Goal: Task Accomplishment & Management: Manage account settings

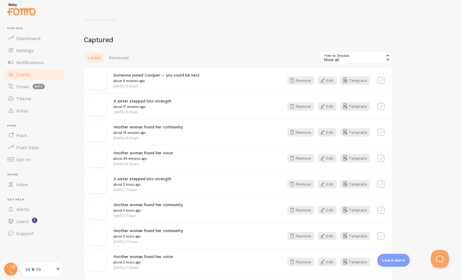
scroll to position [62, 0]
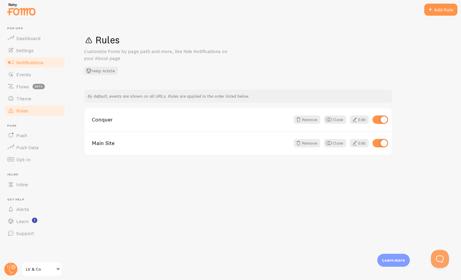
click at [28, 65] on span "Notifications" at bounding box center [29, 62] width 27 height 6
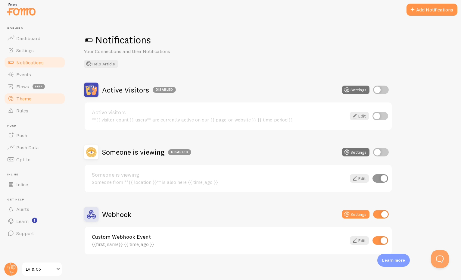
click at [25, 99] on span "Theme" at bounding box center [23, 99] width 15 height 6
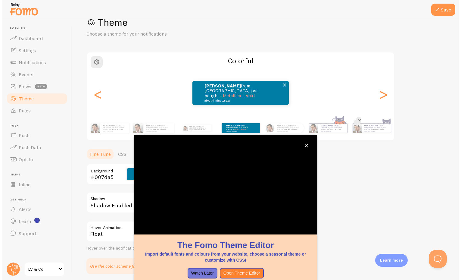
scroll to position [22, 0]
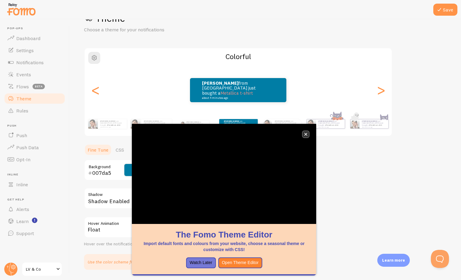
click at [308, 135] on button "close," at bounding box center [306, 134] width 6 height 6
click at [304, 133] on button "close," at bounding box center [306, 134] width 6 height 6
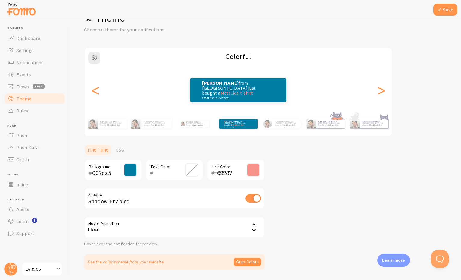
click at [132, 172] on span at bounding box center [130, 169] width 13 height 13
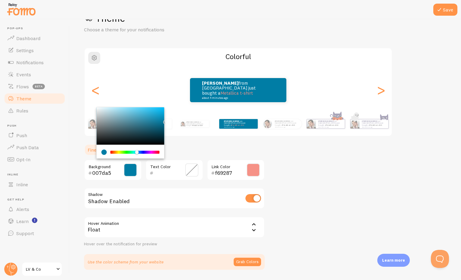
type input "FFFFFF"
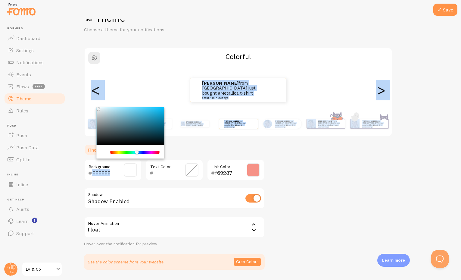
drag, startPoint x: 105, startPoint y: 108, endPoint x: 91, endPoint y: 103, distance: 15.3
click at [91, 103] on div "Theme Choose a theme for your notifications Colorful [PERSON_NAME] from [GEOGRA…" at bounding box center [265, 141] width 363 height 258
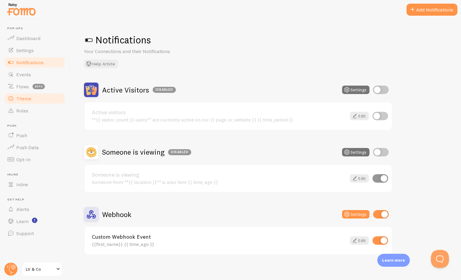
click at [25, 103] on link "Theme" at bounding box center [35, 99] width 62 height 12
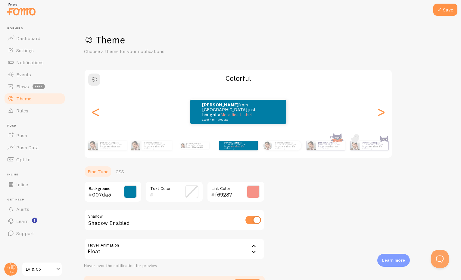
click at [94, 193] on input "007da5" at bounding box center [104, 194] width 24 height 7
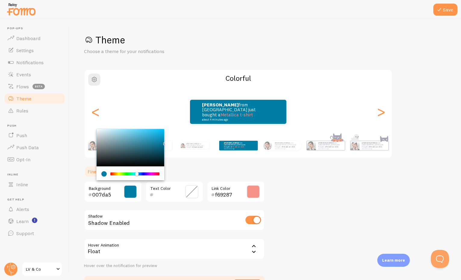
click at [94, 193] on input "007da5" at bounding box center [104, 194] width 24 height 7
click at [134, 195] on span at bounding box center [130, 191] width 13 height 13
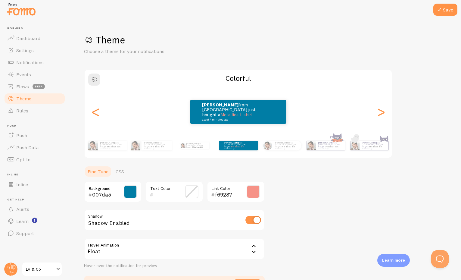
click at [131, 196] on span at bounding box center [130, 191] width 13 height 13
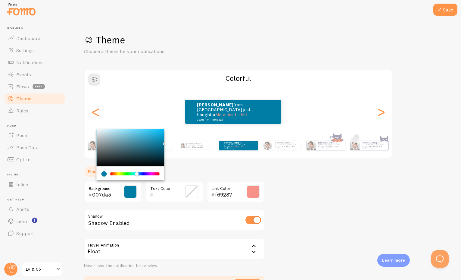
click at [95, 125] on div "[PERSON_NAME] from [GEOGRAPHIC_DATA] just bought a Metallica t-shirt about 4 mi…" at bounding box center [238, 111] width 307 height 43
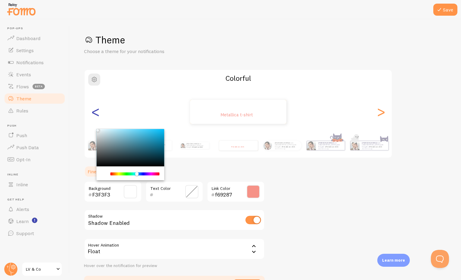
type input "FFFFFF"
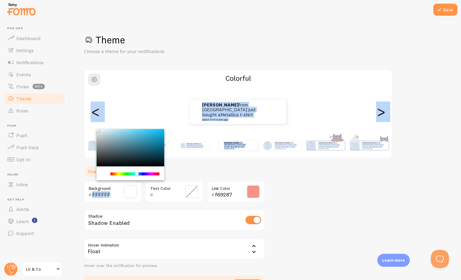
drag, startPoint x: 93, startPoint y: 128, endPoint x: 89, endPoint y: 124, distance: 5.8
click at [89, 124] on div "Theme Choose a theme for your notifications Colorful [PERSON_NAME] from [GEOGRA…" at bounding box center [265, 163] width 363 height 258
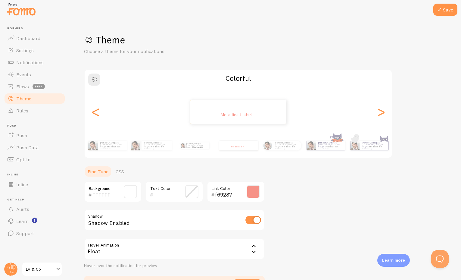
click at [161, 195] on input "text" at bounding box center [166, 194] width 24 height 7
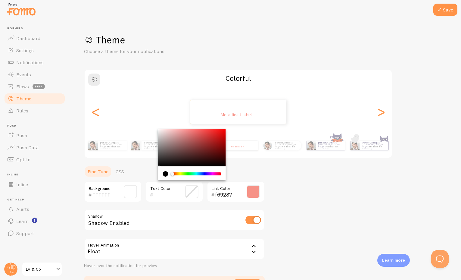
paste input "007da5"
type input "007da5"
click at [282, 208] on div "Theme Choose a theme for your notifications Colorful [PERSON_NAME] from [GEOGRA…" at bounding box center [265, 163] width 363 height 258
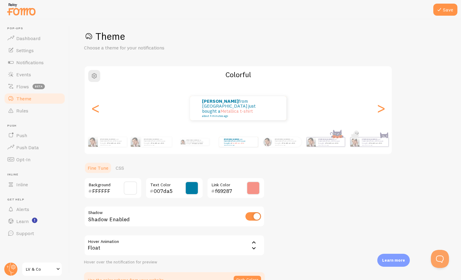
scroll to position [25, 0]
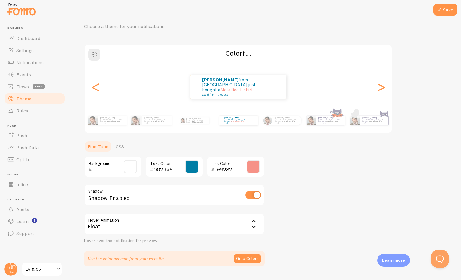
click at [251, 229] on icon at bounding box center [253, 226] width 7 height 7
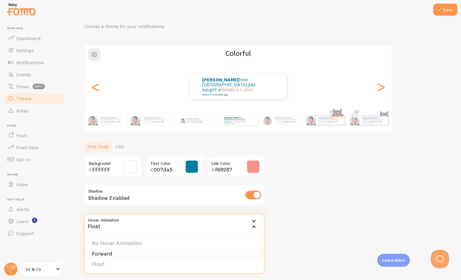
click at [120, 249] on li "Forward" at bounding box center [175, 254] width 180 height 11
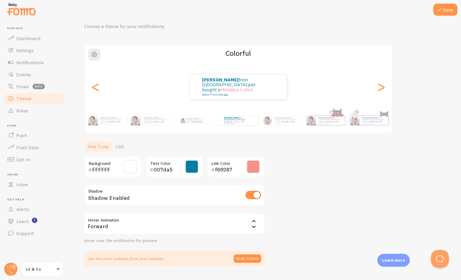
click at [129, 228] on div "Forward" at bounding box center [174, 223] width 181 height 21
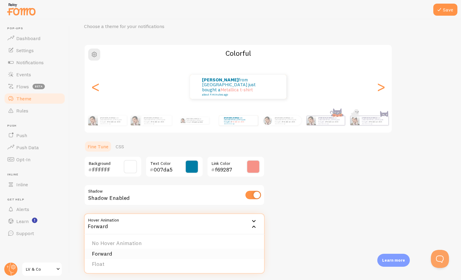
click at [110, 254] on li "Forward" at bounding box center [175, 254] width 180 height 11
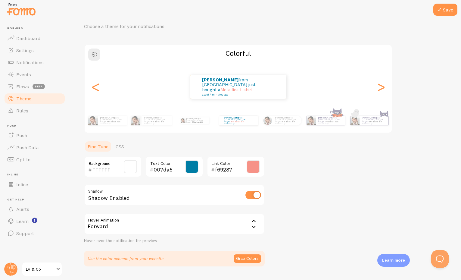
click at [295, 219] on div "Theme Choose a theme for your notifications Colorful [PERSON_NAME] from [GEOGRA…" at bounding box center [265, 138] width 363 height 258
click at [453, 14] on button "Save" at bounding box center [446, 10] width 24 height 12
click at [180, 148] on ul "Fine Tune CSS" at bounding box center [174, 146] width 181 height 12
click at [126, 150] on link "CSS" at bounding box center [120, 146] width 16 height 12
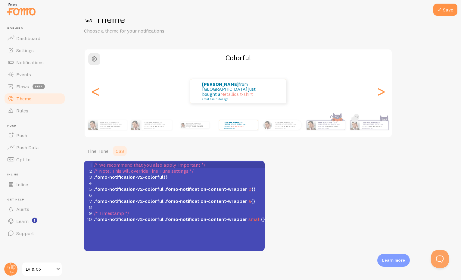
scroll to position [2, 0]
click at [107, 237] on div "xxxxxxxxxx 1 /* We recommend that you also apply !important */ 2 /* Note: This …" at bounding box center [182, 213] width 196 height 105
click at [117, 227] on div "xxxxxxxxxx 1 /* We recommend that you also apply !important */ 2 /* Note: This …" at bounding box center [182, 213] width 196 height 105
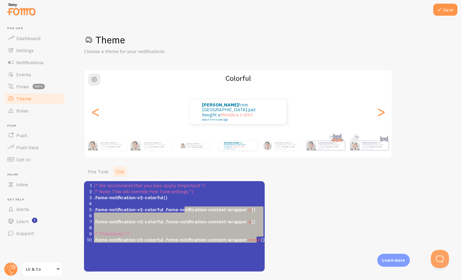
type textarea "/* We recommend that you also apply !important */ /* Note: This will override F…"
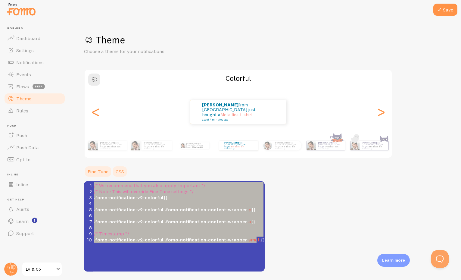
drag, startPoint x: 261, startPoint y: 240, endPoint x: 96, endPoint y: 177, distance: 176.2
click at [96, 177] on section "Fine Tune CSS FFFFFF Background 007da5 Text Color f69287 Link Color Shadow Shad…" at bounding box center [174, 218] width 181 height 106
click at [147, 250] on div "x 1 /* We recommend that you also apply !important */ 2 /* Note: This will over…" at bounding box center [182, 233] width 196 height 105
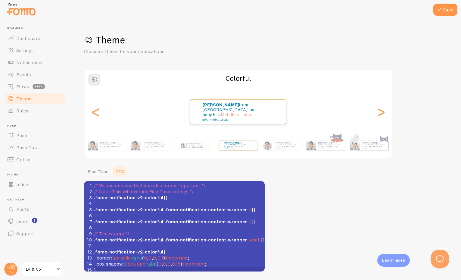
scroll to position [2, 0]
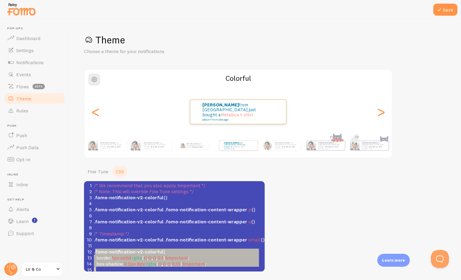
type textarea ".fomo-notification-v2-colorful { border: 1px solid rgba(0, 0, 0, 0.1) !importan…"
drag, startPoint x: 100, startPoint y: 267, endPoint x: 93, endPoint y: 248, distance: 19.9
click at [93, 248] on div "1 /* We recommend that you also apply !important */ 2 /* Note: This will overri…" at bounding box center [179, 227] width 172 height 90
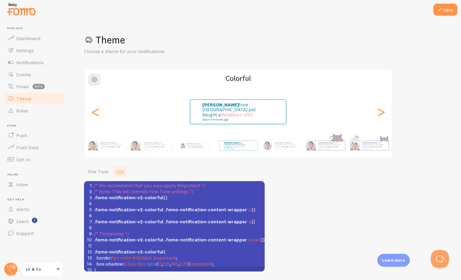
click at [284, 213] on div "Theme Choose a theme for your notifications Colorful [PERSON_NAME] from [GEOGRA…" at bounding box center [265, 153] width 363 height 238
click at [91, 171] on link "Fine Tune" at bounding box center [98, 171] width 28 height 12
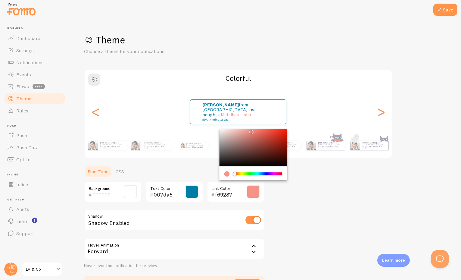
click at [231, 195] on input "f69287" at bounding box center [227, 194] width 24 height 7
click at [121, 170] on link "CSS" at bounding box center [120, 171] width 16 height 12
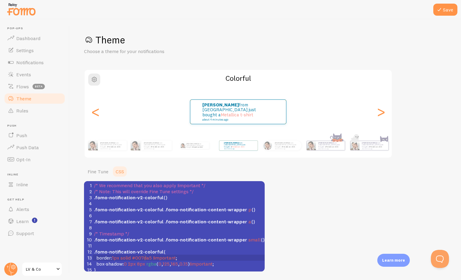
click at [146, 256] on span "#007da5" at bounding box center [142, 258] width 20 height 6
type textarea "007da5"
click at [146, 256] on span "#007da5" at bounding box center [142, 258] width 20 height 6
paste textarea
click at [207, 255] on pre "border : 1px solid #f69287 !important ;" at bounding box center [179, 258] width 172 height 6
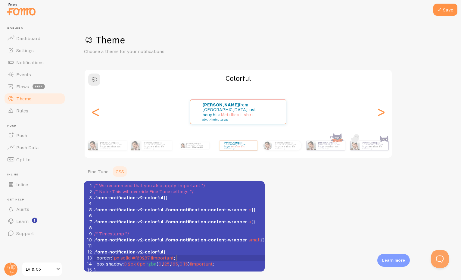
click at [113, 255] on span "border : 1px solid #f69287 !important ;" at bounding box center [134, 258] width 81 height 6
type textarea "3"
type textarea "2"
click at [149, 255] on span "#f69287" at bounding box center [142, 258] width 18 height 6
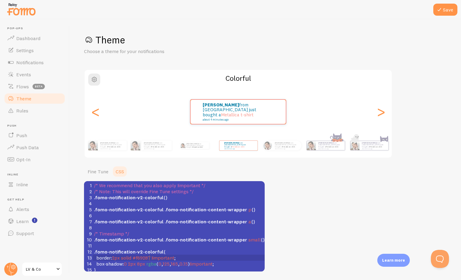
type textarea "f69287"
click at [149, 255] on span "#f69287" at bounding box center [142, 258] width 18 height 6
paste textarea
click at [138, 261] on span "8px" at bounding box center [141, 264] width 8 height 6
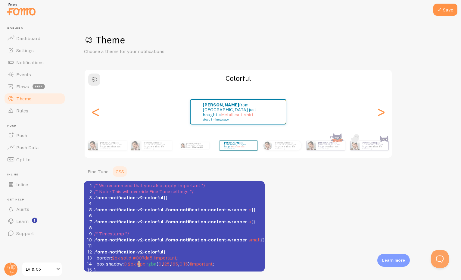
type textarea "10"
type textarea "25"
type textarea "8"
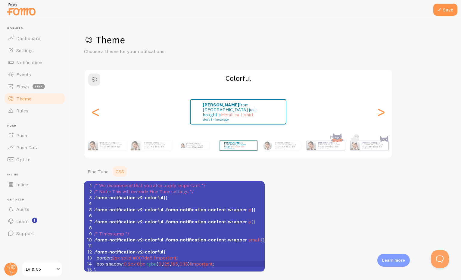
scroll to position [2, 3]
type textarea "8"
type textarea "25"
type textarea "2"
click at [361, 221] on div "Theme Choose a theme for your notifications Colorful [PERSON_NAME] from [GEOGRA…" at bounding box center [265, 153] width 363 height 238
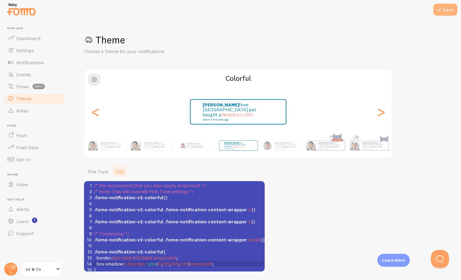
click at [449, 9] on button "Save" at bounding box center [446, 10] width 24 height 12
click at [111, 172] on link "Fine Tune" at bounding box center [98, 171] width 28 height 12
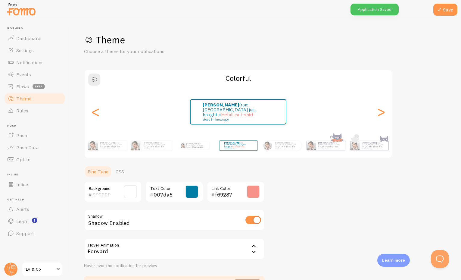
scroll to position [40, 0]
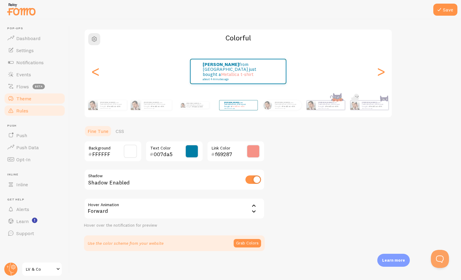
click at [36, 108] on link "Rules" at bounding box center [35, 111] width 62 height 12
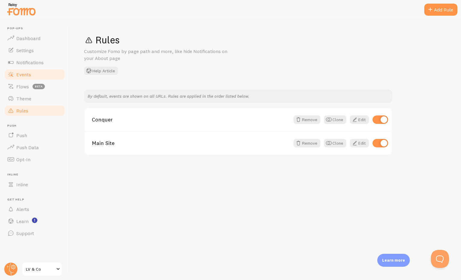
click at [32, 75] on link "Events" at bounding box center [35, 74] width 62 height 12
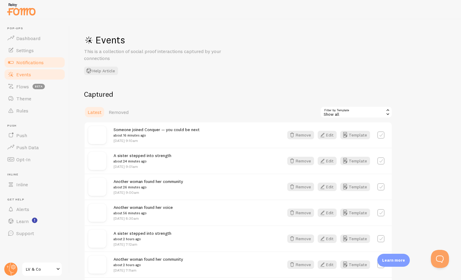
click at [35, 68] on link "Notifications" at bounding box center [35, 62] width 62 height 12
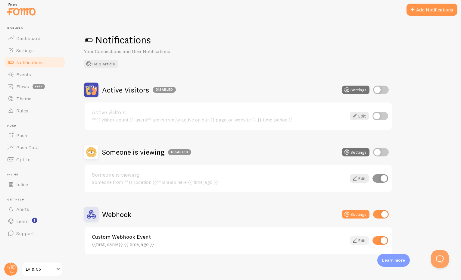
click at [360, 241] on link "Edit" at bounding box center [359, 240] width 19 height 8
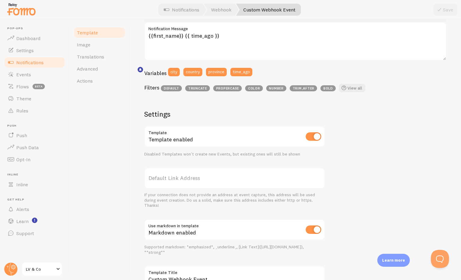
scroll to position [142, 0]
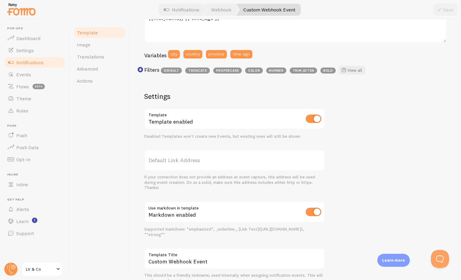
click at [260, 162] on label "Default Link Address" at bounding box center [234, 160] width 181 height 21
click at [260, 162] on input "Default Link Address" at bounding box center [234, 160] width 181 height 21
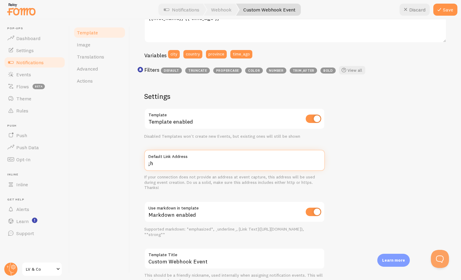
paste input "https:"
paste input "[DOMAIN_NAME]"
type input "[URL][DOMAIN_NAME][DATE]"
click at [385, 159] on div "[PERSON_NAME] about 4 minutes ago {{first_name}} {{ time_ago }} Notification Me…" at bounding box center [295, 117] width 303 height 332
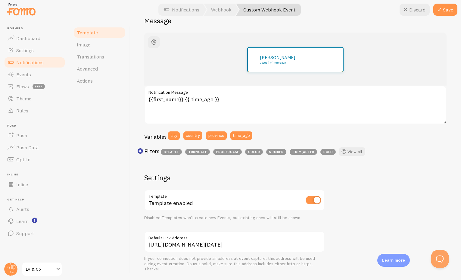
scroll to position [0, 0]
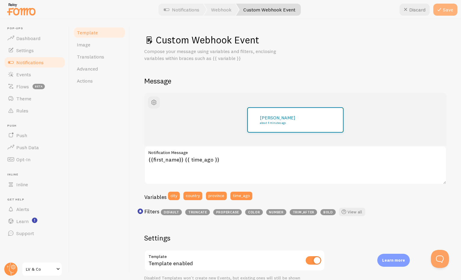
click at [450, 10] on button "Save" at bounding box center [446, 10] width 24 height 12
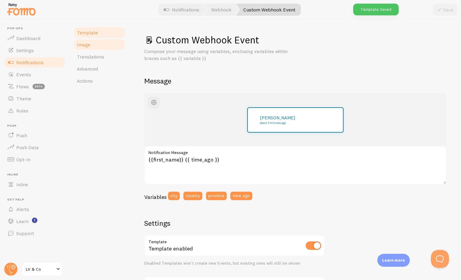
click at [110, 50] on link "Image" at bounding box center [99, 45] width 53 height 12
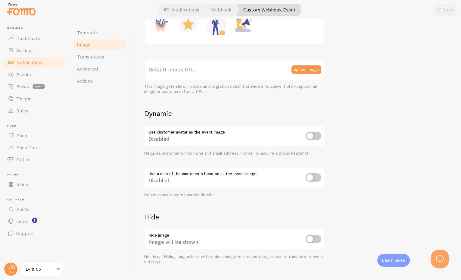
scroll to position [153, 0]
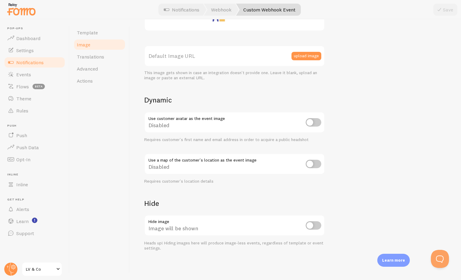
click at [230, 55] on label "Default Image URL" at bounding box center [234, 56] width 181 height 21
click at [230, 55] on input "Default Image URL" at bounding box center [234, 56] width 181 height 21
click at [181, 57] on label "Default Image URL" at bounding box center [234, 56] width 181 height 21
click at [181, 57] on input "Default Image URL" at bounding box center [234, 56] width 181 height 21
paste input "[URL][DOMAIN_NAME]"
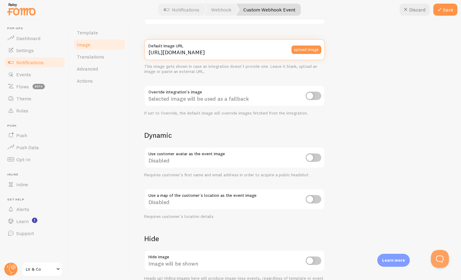
scroll to position [195, 0]
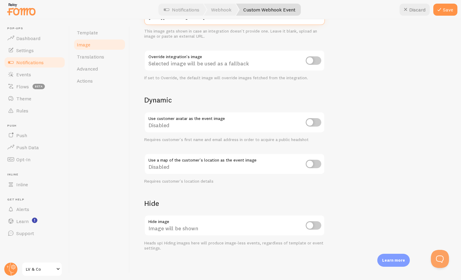
type input "[URL][DOMAIN_NAME]"
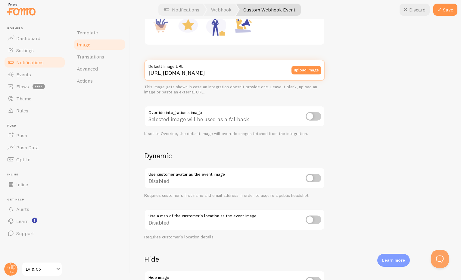
scroll to position [34, 0]
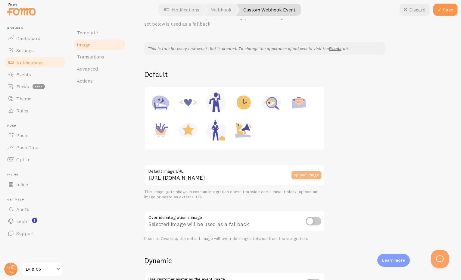
click at [320, 174] on button "upload image" at bounding box center [307, 175] width 30 height 8
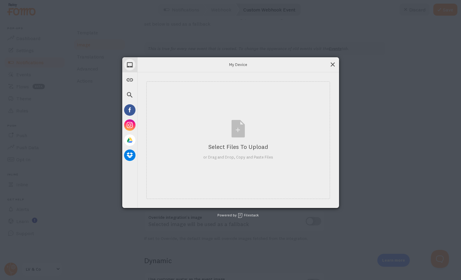
click at [335, 64] on span at bounding box center [333, 64] width 7 height 7
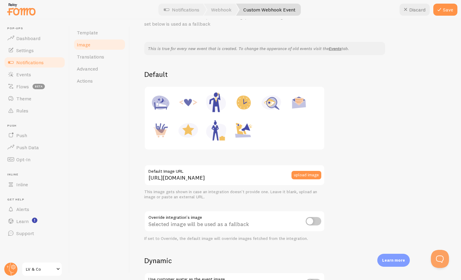
click at [363, 65] on div "This is true for every new event that is created. To change the apperance of ol…" at bounding box center [295, 227] width 303 height 370
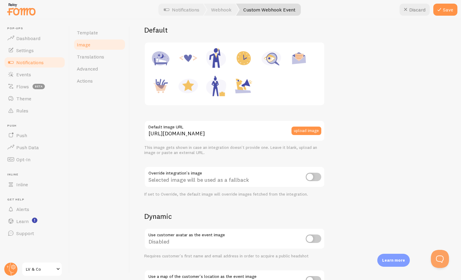
scroll to position [122, 0]
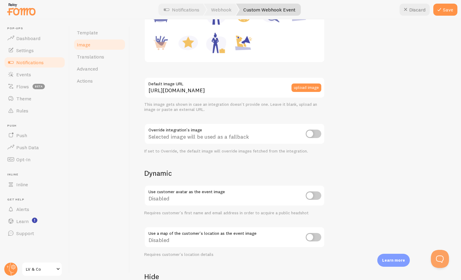
click at [320, 132] on input "checkbox" at bounding box center [314, 134] width 16 height 8
checkbox input "true"
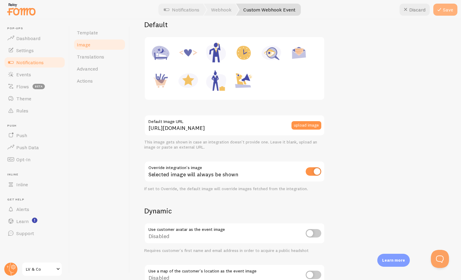
click at [451, 14] on button "Save" at bounding box center [446, 10] width 24 height 12
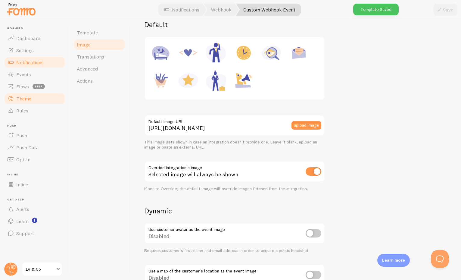
click at [28, 98] on span "Theme" at bounding box center [23, 99] width 15 height 6
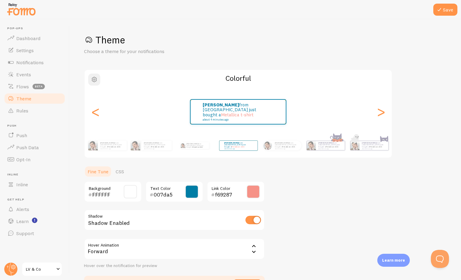
click at [98, 76] on span "button" at bounding box center [94, 79] width 7 height 7
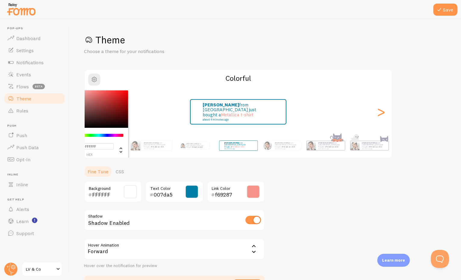
click at [246, 48] on div "Theme Choose a theme for your notifications" at bounding box center [265, 44] width 363 height 21
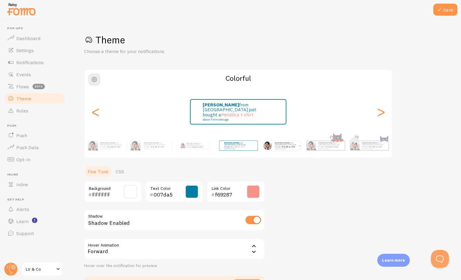
click at [291, 148] on div "[PERSON_NAME] from [GEOGRAPHIC_DATA] just bought a Metallica t-shirt about 4 mi…" at bounding box center [287, 146] width 29 height 10
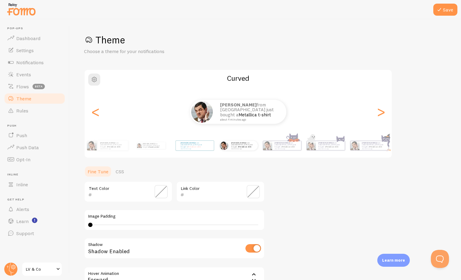
click at [160, 196] on span at bounding box center [161, 191] width 13 height 13
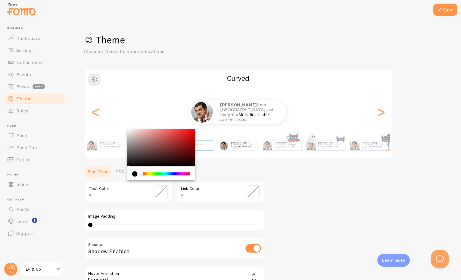
click at [118, 191] on input "text" at bounding box center [119, 194] width 55 height 7
paste input "007da5"
type input "007da5"
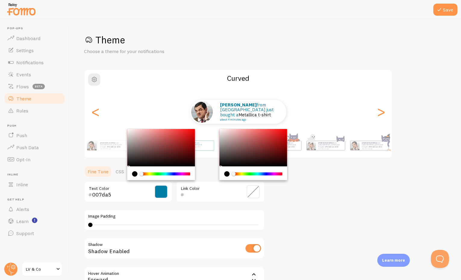
click at [222, 195] on input "text" at bounding box center [211, 194] width 55 height 7
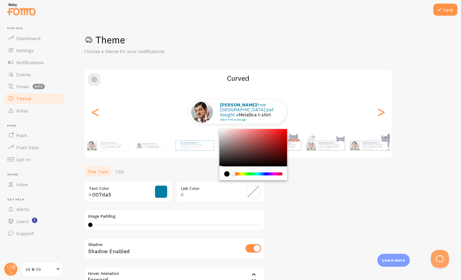
paste input "f69287"
type input "f69287"
click at [314, 215] on div "Theme Choose a theme for your notifications Curved [PERSON_NAME] from [GEOGRAPH…" at bounding box center [265, 177] width 363 height 286
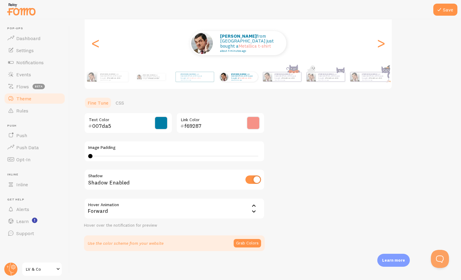
scroll to position [61, 0]
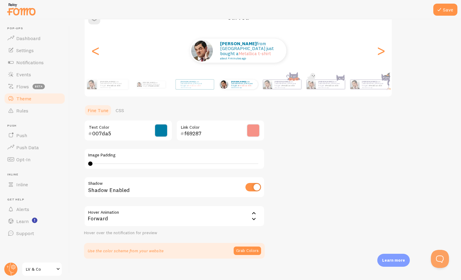
click at [123, 107] on link "CSS" at bounding box center [120, 110] width 16 height 12
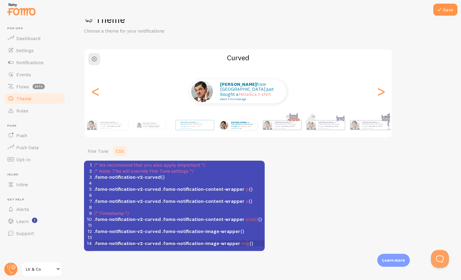
scroll to position [2, 0]
click at [255, 245] on pre ".fomo-notification-v2-curved .fomo-notification-image-wrapper img {}" at bounding box center [181, 243] width 177 height 6
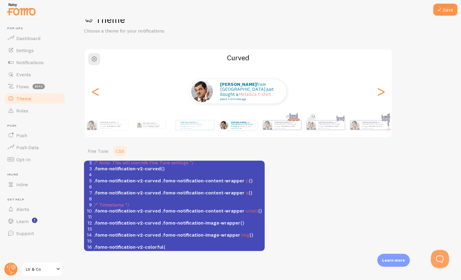
scroll to position [27, 0]
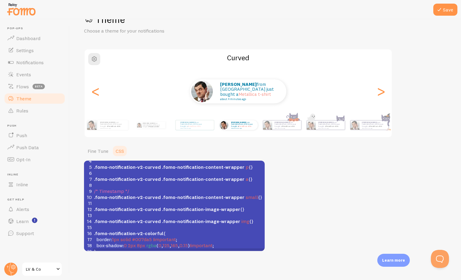
click at [283, 222] on div "Theme Choose a theme for your notifications Curved [PERSON_NAME] from [GEOGRAPH…" at bounding box center [265, 132] width 363 height 238
click at [165, 250] on div "xxxxxxxxxx 1 /* We recommend that you also apply !important */ 2 /* Note: This …" at bounding box center [179, 197] width 172 height 117
type textarea "olorfu"
drag, startPoint x: 144, startPoint y: 228, endPoint x: 158, endPoint y: 226, distance: 13.9
click at [158, 230] on span ".fomo-notification-v2-colorful" at bounding box center [129, 233] width 70 height 6
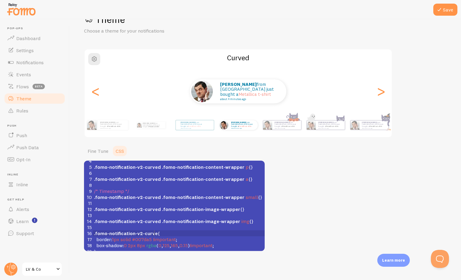
type textarea "urved"
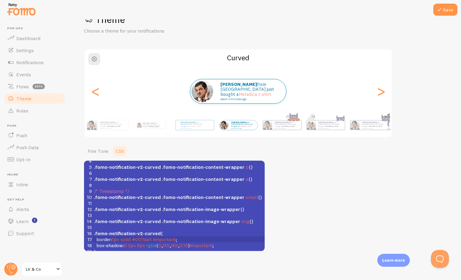
click at [115, 236] on span "1px" at bounding box center [115, 239] width 7 height 6
type textarea "2"
click at [278, 222] on div "Theme Choose a theme for your notifications Curved [PERSON_NAME] from [GEOGRAPH…" at bounding box center [265, 132] width 363 height 238
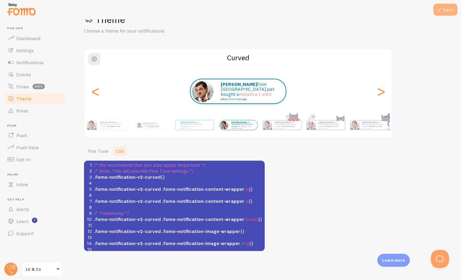
click at [438, 6] on icon at bounding box center [439, 9] width 7 height 7
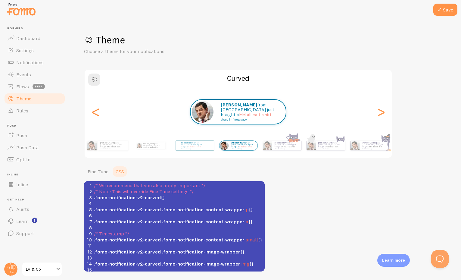
drag, startPoint x: 201, startPoint y: 30, endPoint x: 74, endPoint y: 59, distance: 130.3
click at [201, 30] on div "Save Theme Choose a theme for your notifications Curved [PERSON_NAME] from [GEO…" at bounding box center [266, 149] width 392 height 261
click at [30, 100] on span "Theme" at bounding box center [23, 99] width 15 height 6
click at [204, 22] on div "Save Theme Choose a theme for your notifications Curved [PERSON_NAME] from [GEO…" at bounding box center [266, 149] width 392 height 261
click at [41, 100] on link "Theme" at bounding box center [35, 99] width 62 height 12
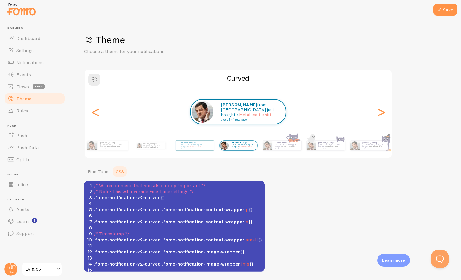
click at [285, 217] on div "Theme Choose a theme for your notifications Curved [PERSON_NAME] from [GEOGRAPH…" at bounding box center [265, 153] width 363 height 238
click at [34, 40] on span "Dashboard" at bounding box center [28, 38] width 24 height 6
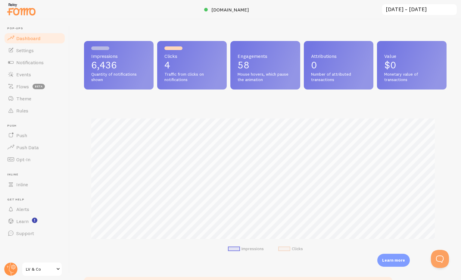
scroll to position [158, 358]
click at [22, 96] on span "Theme" at bounding box center [23, 99] width 15 height 6
